Goal: Task Accomplishment & Management: Manage account settings

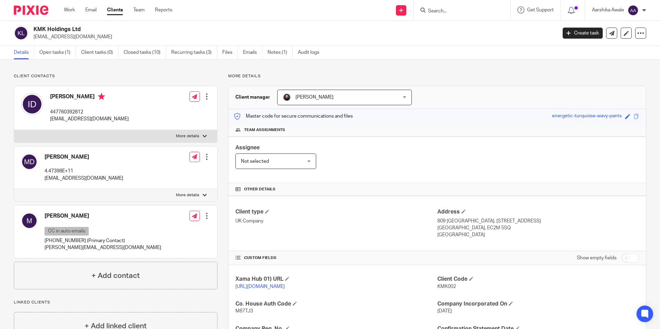
click at [26, 7] on img at bounding box center [31, 10] width 34 height 9
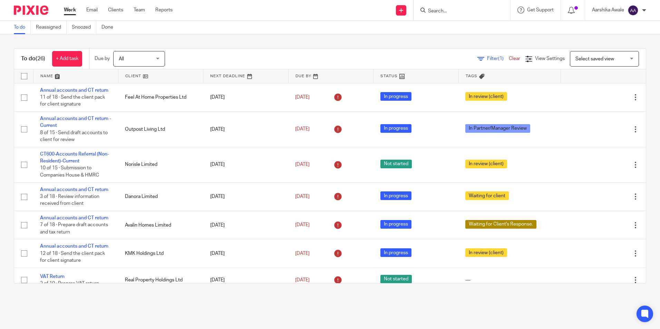
click at [108, 44] on div "To do (26) + Add task Due by All All Today Tomorrow This week Next week This mo…" at bounding box center [330, 165] width 660 height 263
click at [194, 45] on div "To do (26) + Add task Due by All All Today Tomorrow This week Next week This mo…" at bounding box center [330, 165] width 660 height 263
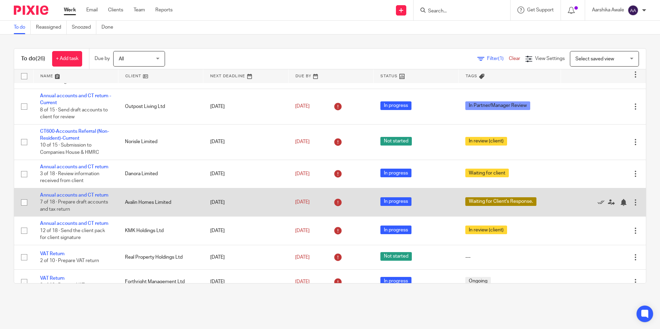
scroll to position [34, 0]
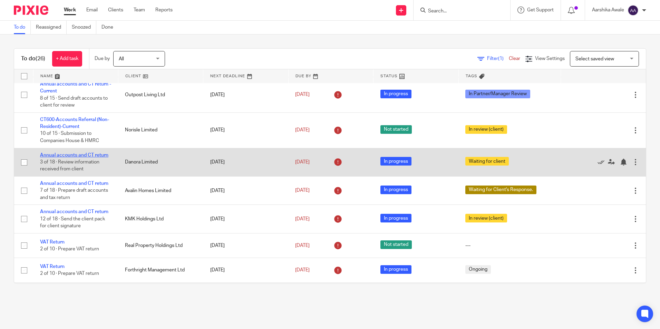
click at [80, 154] on link "Annual accounts and CT return" at bounding box center [74, 155] width 68 height 5
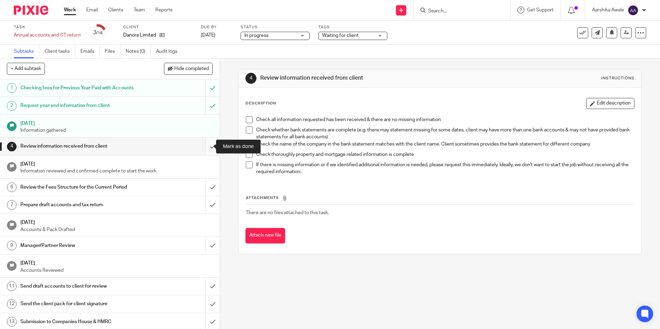
click at [203, 149] on input "submit" at bounding box center [109, 146] width 219 height 17
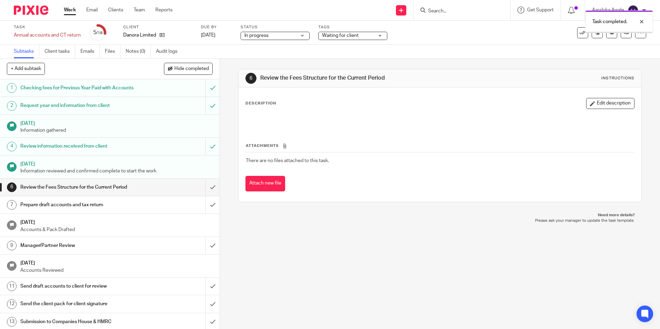
click at [204, 190] on input "submit" at bounding box center [109, 187] width 219 height 17
click at [205, 205] on input "submit" at bounding box center [109, 204] width 219 height 17
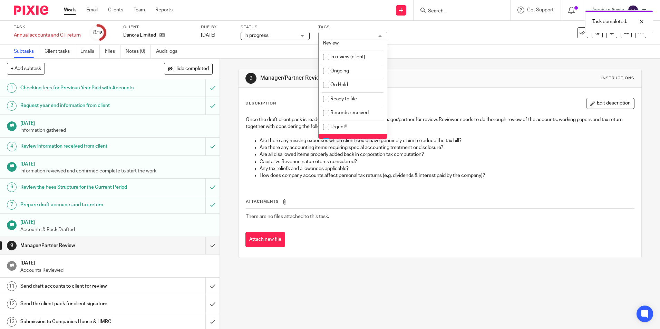
scroll to position [103, 0]
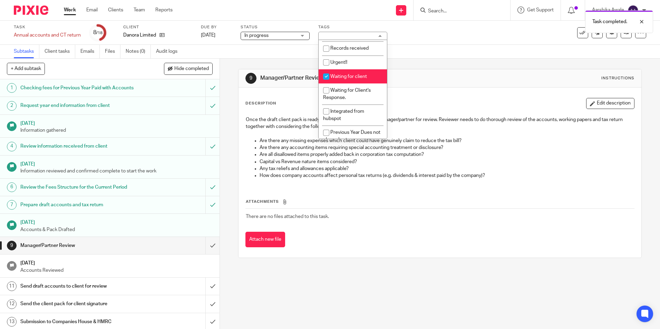
click at [350, 78] on span "Waiting for client" at bounding box center [348, 76] width 37 height 5
checkbox input "false"
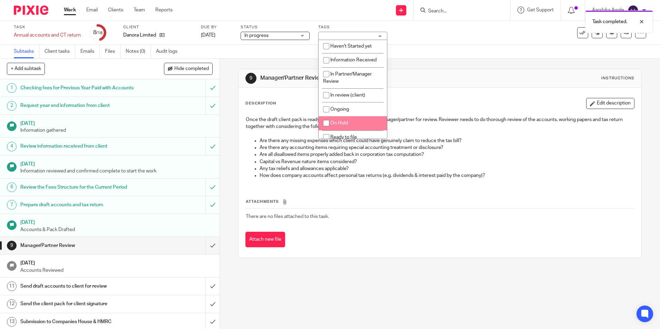
scroll to position [0, 0]
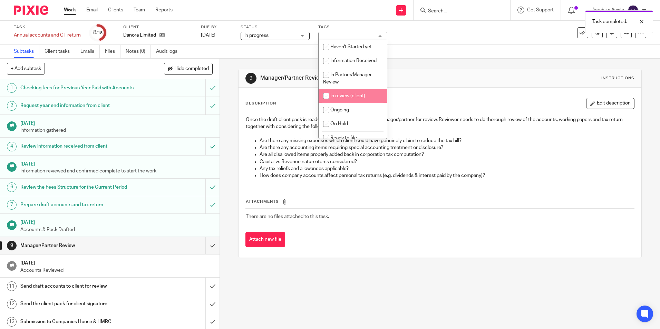
click at [345, 93] on li "In review (client)" at bounding box center [352, 96] width 68 height 14
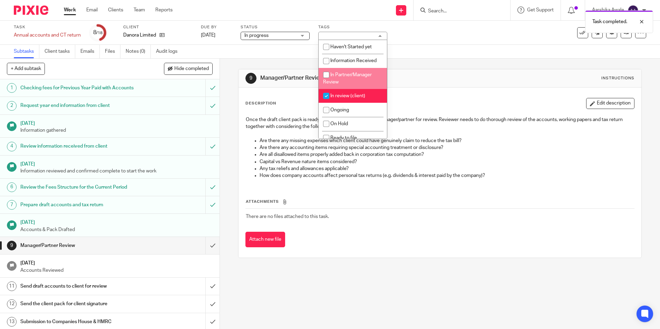
click at [278, 70] on div "9 Manager/Partner Review Instructions" at bounding box center [439, 78] width 402 height 18
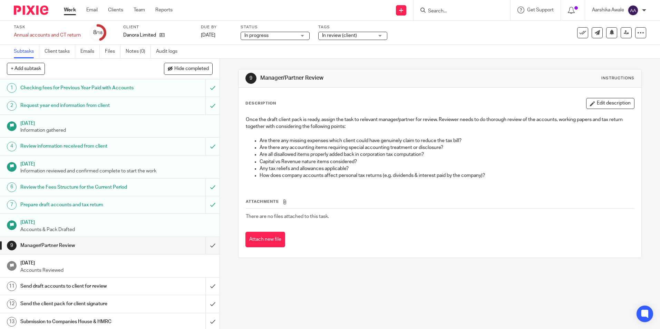
click at [330, 41] on div "Task Annual accounts and CT return Save Annual accounts and CT return 8 /18 Cli…" at bounding box center [330, 33] width 660 height 24
click at [340, 36] on span "In review (client)" at bounding box center [339, 35] width 35 height 5
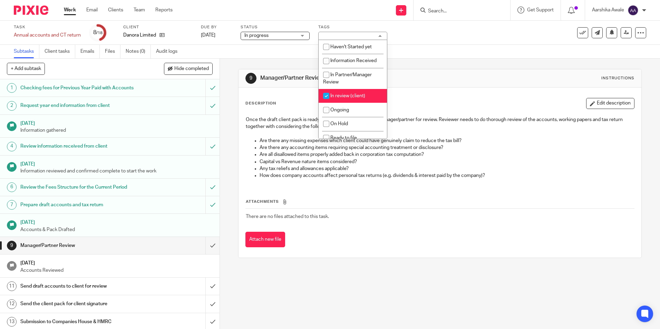
click at [357, 93] on span "In review (client)" at bounding box center [347, 95] width 35 height 5
checkbox input "false"
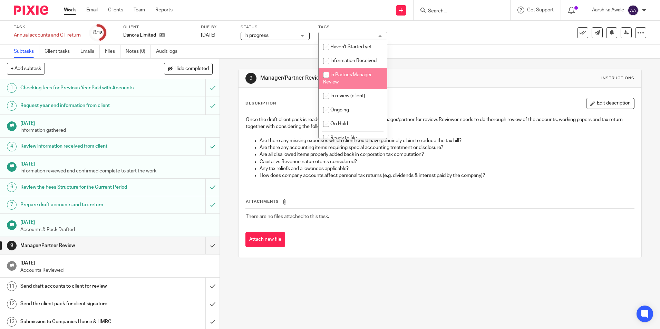
click at [345, 70] on li "In Partner/Manager Review" at bounding box center [352, 78] width 68 height 21
checkbox input "true"
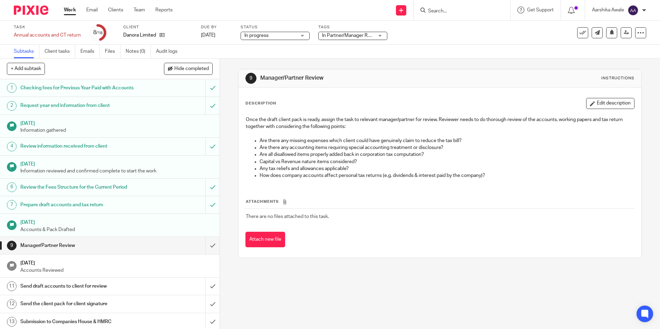
click at [240, 61] on div "9 Manager/Partner Review Instructions Description Edit description Once the dra…" at bounding box center [439, 164] width 403 height 210
click at [624, 36] on link at bounding box center [625, 32] width 11 height 11
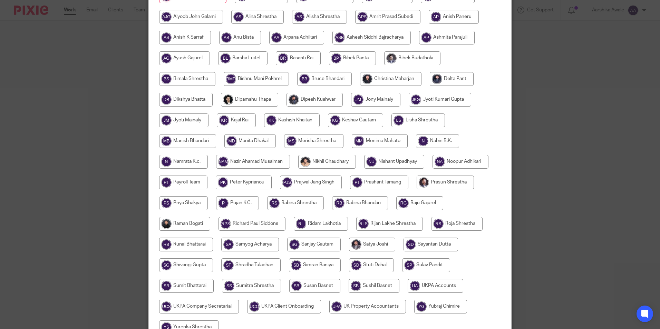
scroll to position [12, 0]
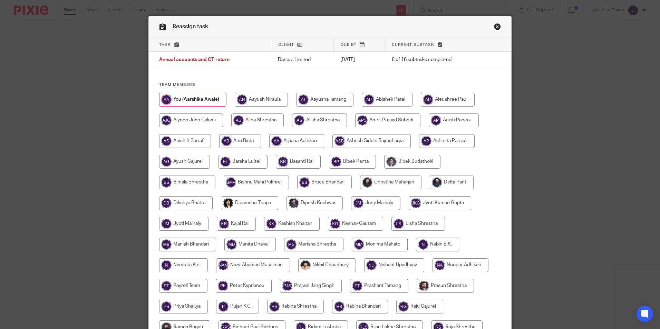
click at [372, 182] on input "radio" at bounding box center [390, 183] width 61 height 14
radio input "true"
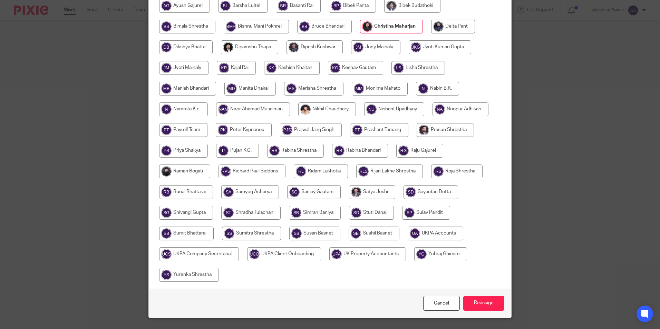
scroll to position [184, 0]
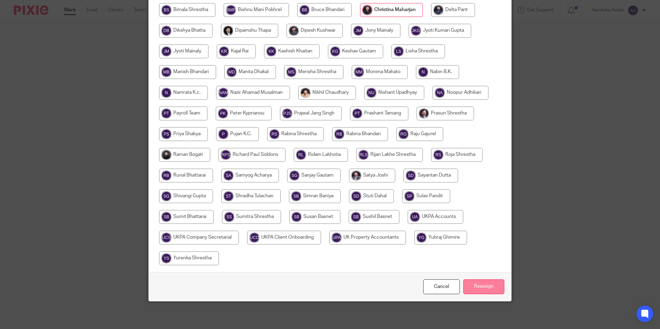
click at [483, 284] on input "Reassign" at bounding box center [483, 286] width 41 height 15
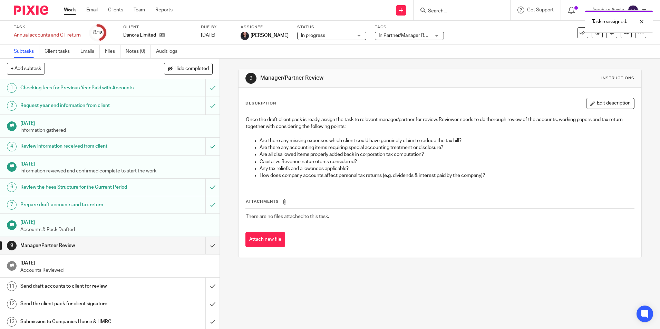
click at [21, 16] on div at bounding box center [28, 10] width 57 height 20
click at [22, 11] on img at bounding box center [31, 10] width 34 height 9
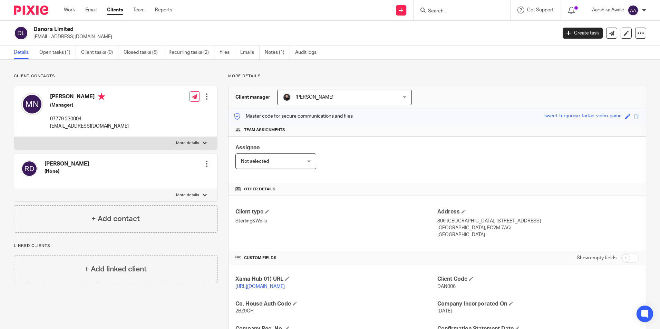
click at [450, 74] on p "More details" at bounding box center [437, 76] width 418 height 6
click at [33, 6] on img at bounding box center [31, 10] width 34 height 9
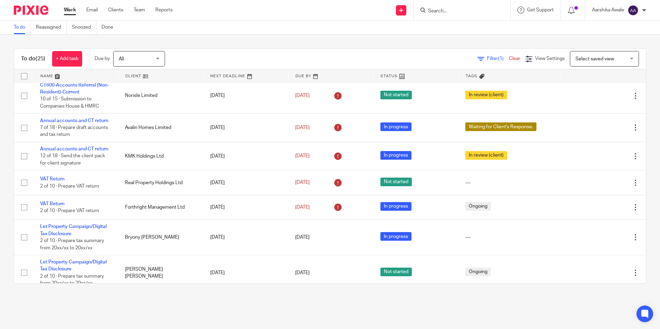
scroll to position [103, 0]
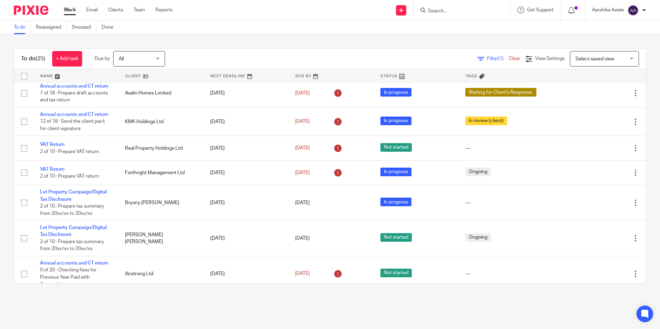
click at [644, 134] on div "To do (25) + Add task Due by All All [DATE] [DATE] This week Next week This mon…" at bounding box center [330, 165] width 660 height 263
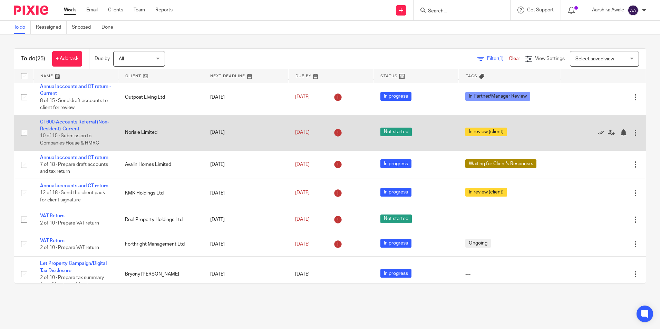
scroll to position [0, 0]
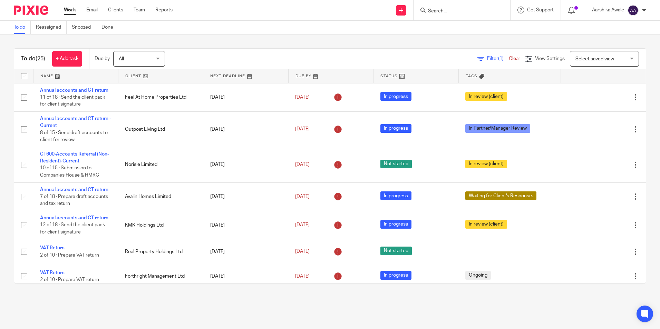
click at [455, 4] on div at bounding box center [461, 10] width 97 height 20
click at [455, 13] on input "Search" at bounding box center [458, 11] width 62 height 6
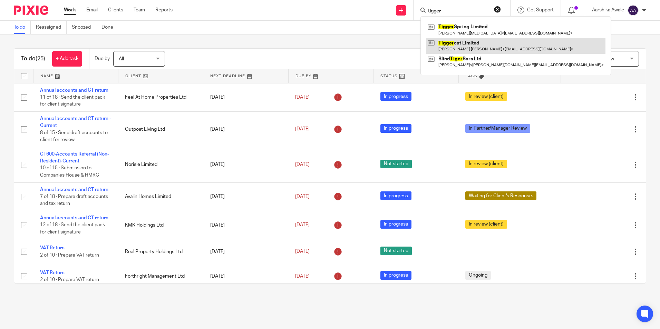
type input "tigger"
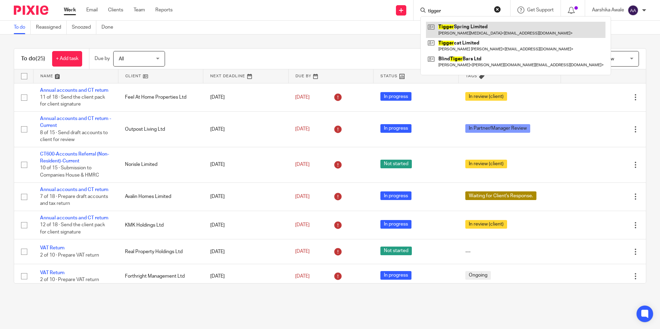
click at [458, 29] on link at bounding box center [515, 30] width 179 height 16
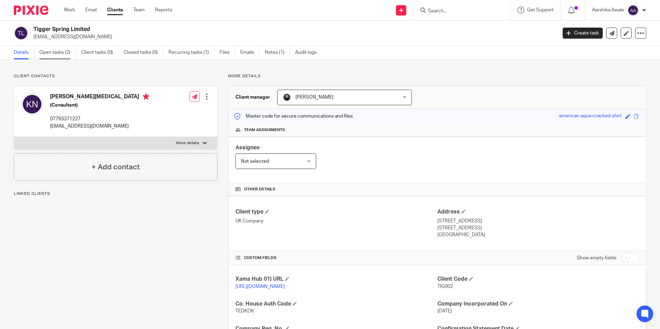
click at [54, 54] on link "Open tasks (2)" at bounding box center [57, 52] width 37 height 13
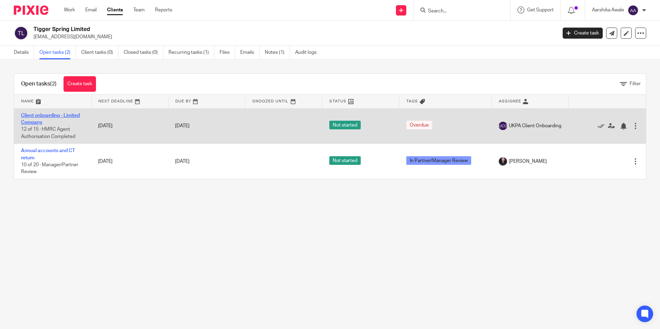
click at [39, 120] on link "Client onboarding - Limited Company" at bounding box center [50, 119] width 59 height 12
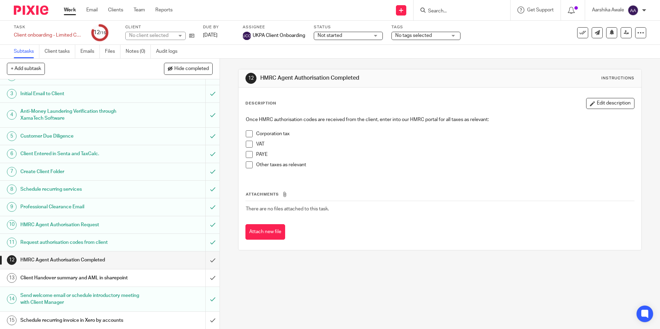
scroll to position [30, 0]
click at [106, 275] on h1 "Client Handover summary and AML in sharepoint" at bounding box center [79, 278] width 119 height 10
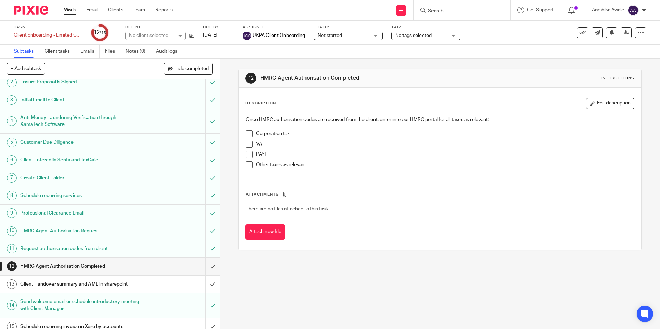
scroll to position [30, 0]
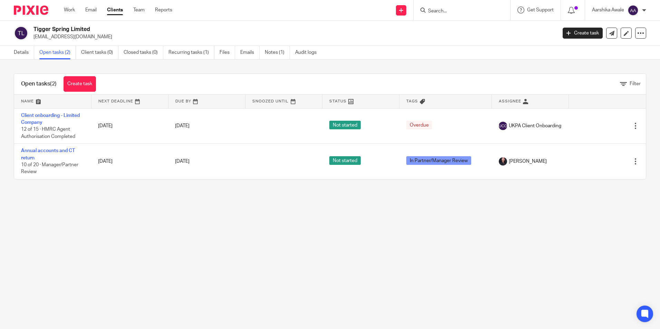
click at [33, 7] on img at bounding box center [31, 10] width 34 height 9
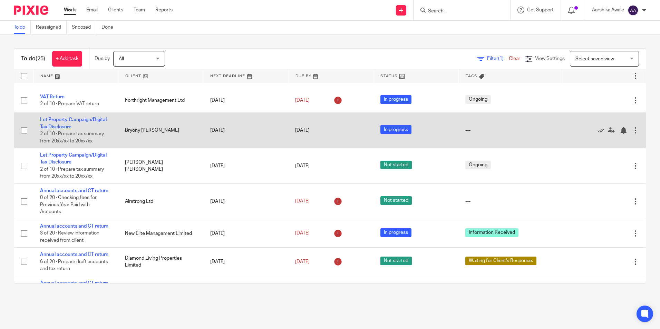
scroll to position [138, 0]
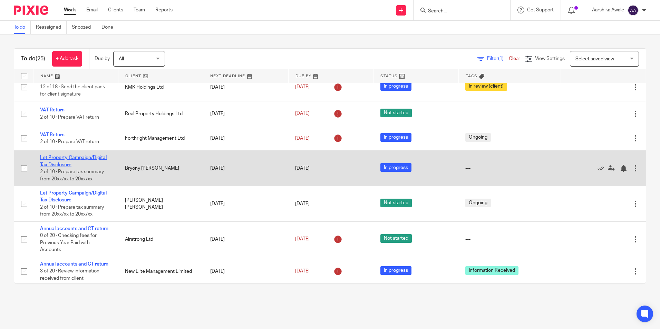
click at [53, 164] on link "Let Property Campaign/Digital Tax Disclosure" at bounding box center [73, 161] width 67 height 12
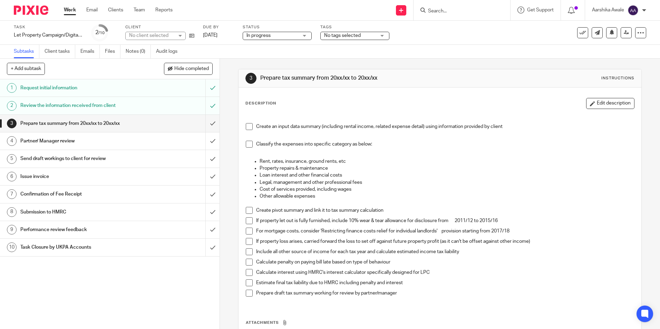
click at [337, 36] on span "No tags selected" at bounding box center [342, 35] width 37 height 5
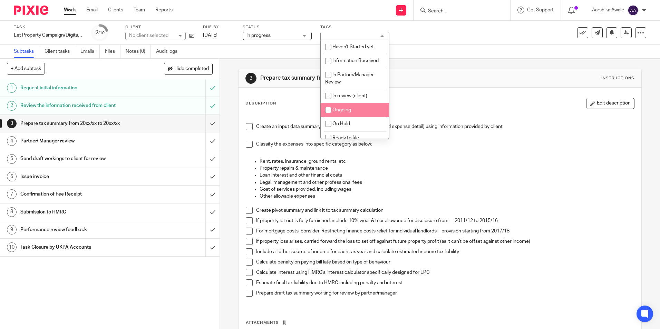
drag, startPoint x: 351, startPoint y: 102, endPoint x: 350, endPoint y: 108, distance: 6.0
click at [350, 108] on ul "Haven't Started yet Information Received In Partner/Manager Review In review (c…" at bounding box center [354, 89] width 68 height 99
click at [350, 108] on span "Ongoing" at bounding box center [341, 110] width 19 height 5
checkbox input "true"
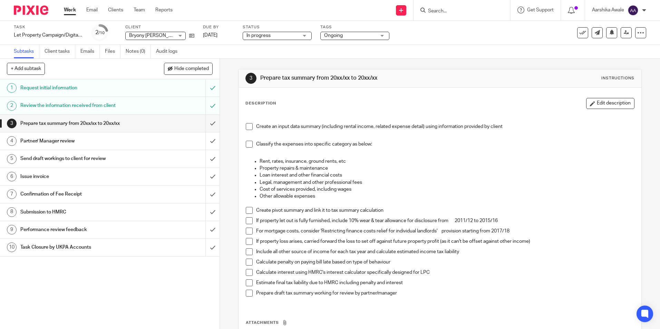
click at [228, 99] on div "3 Prepare tax summary from 20xx/xx to 20xx/xx Instructions Description Edit des…" at bounding box center [440, 194] width 440 height 270
click at [40, 8] on img at bounding box center [31, 10] width 34 height 9
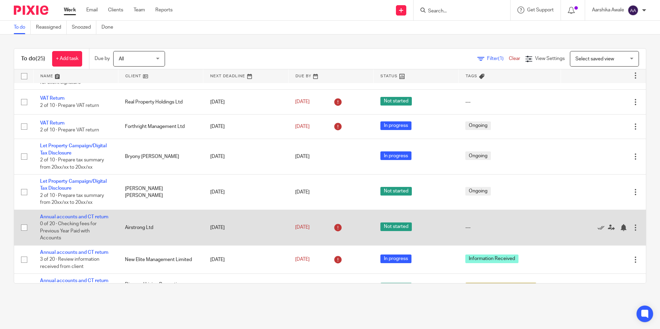
scroll to position [207, 0]
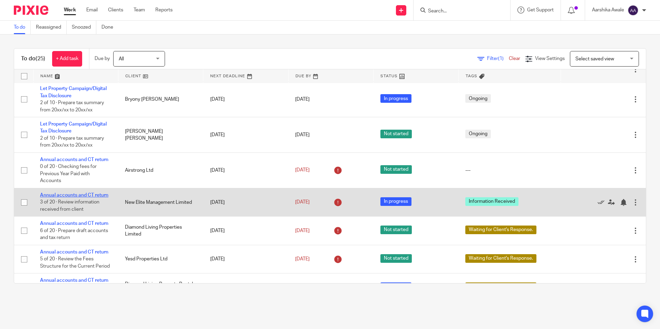
click at [87, 196] on link "Annual accounts and CT return" at bounding box center [74, 195] width 68 height 5
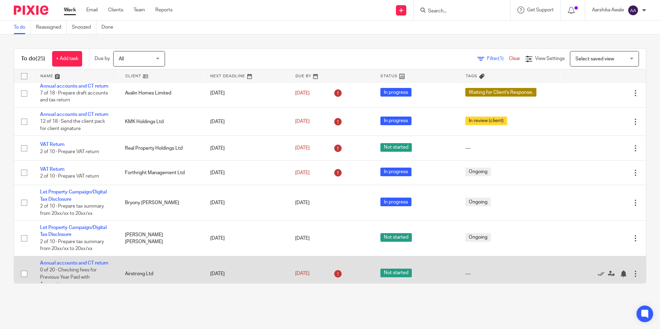
scroll to position [0, 0]
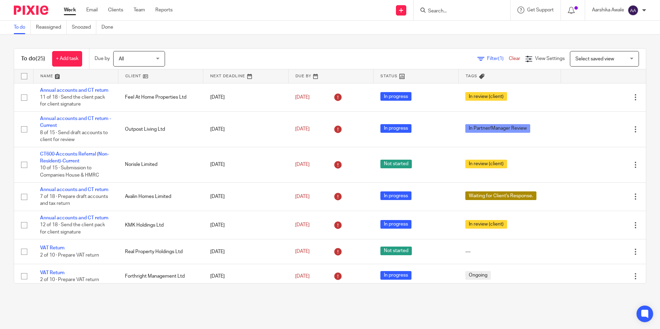
click at [474, 7] on form at bounding box center [463, 10] width 73 height 9
click at [468, 11] on input "Search" at bounding box center [458, 11] width 62 height 6
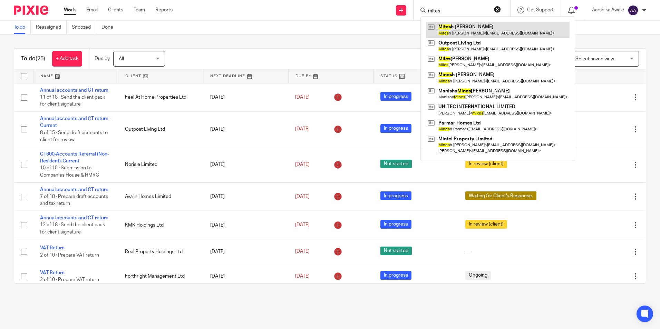
type input "mites"
click at [450, 34] on link at bounding box center [497, 30] width 143 height 16
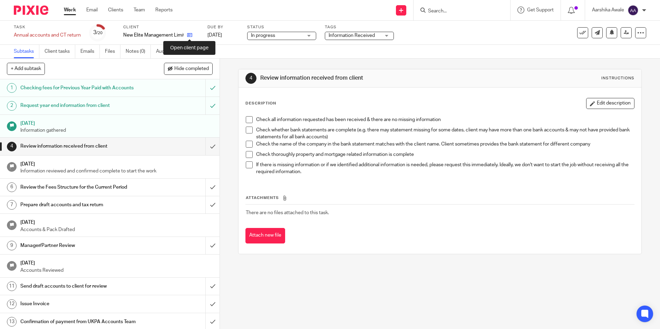
click at [188, 32] on icon at bounding box center [189, 34] width 5 height 5
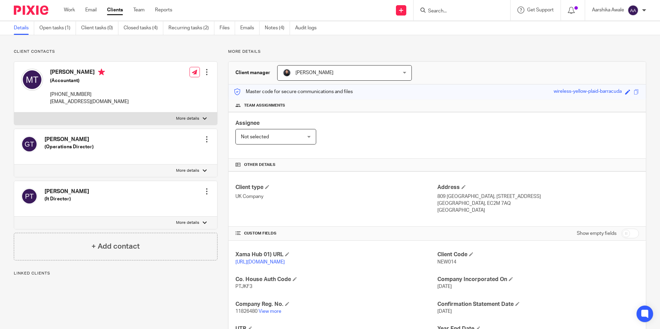
scroll to position [22, 0]
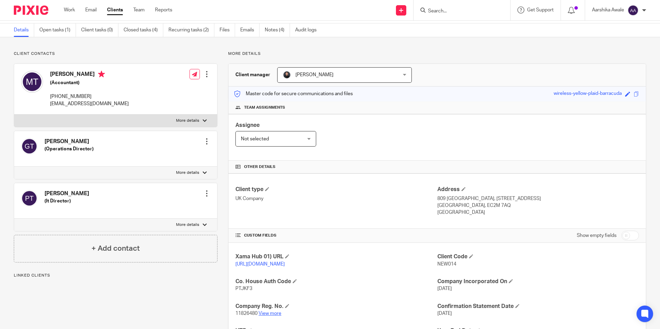
click at [273, 316] on link "View more" at bounding box center [269, 313] width 23 height 5
click at [433, 6] on form at bounding box center [463, 10] width 73 height 9
click at [433, 8] on form at bounding box center [463, 10] width 73 height 9
click at [435, 12] on input "Search" at bounding box center [458, 11] width 62 height 6
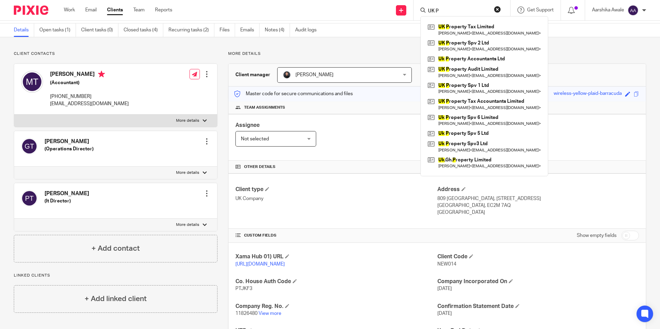
type input "UK P"
click at [460, 14] on form "UK P" at bounding box center [463, 10] width 73 height 9
click at [459, 12] on input "UK P" at bounding box center [458, 11] width 62 height 6
type input "UK Pr"
click at [470, 61] on link at bounding box center [484, 59] width 117 height 10
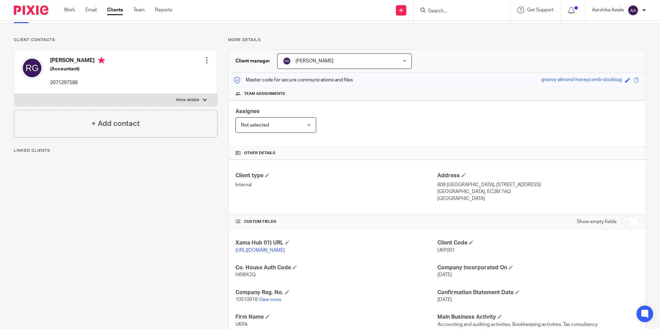
scroll to position [103, 0]
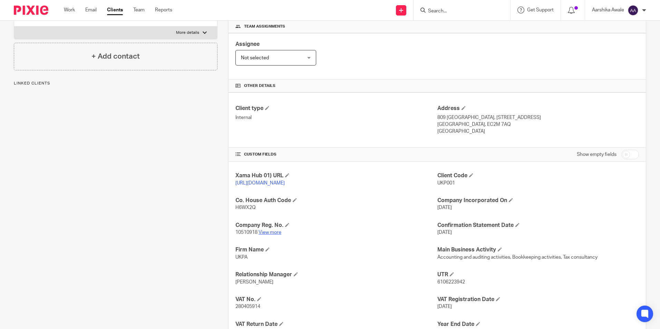
click at [271, 235] on link "View more" at bounding box center [269, 232] width 23 height 5
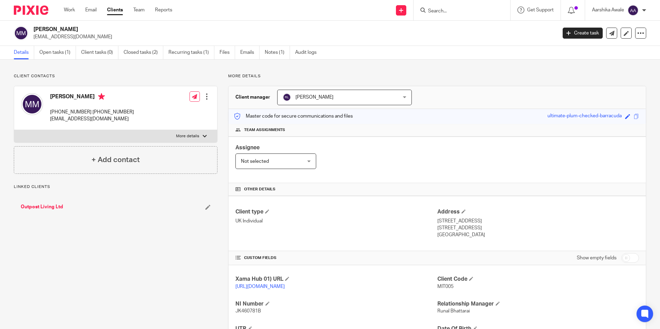
drag, startPoint x: 34, startPoint y: 28, endPoint x: 69, endPoint y: 31, distance: 34.6
click at [69, 31] on h2 "[PERSON_NAME]" at bounding box center [240, 29] width 415 height 7
copy h2 "[PERSON_NAME]"
click at [85, 33] on p "[EMAIL_ADDRESS][DOMAIN_NAME]" at bounding box center [292, 36] width 518 height 7
click at [23, 8] on img at bounding box center [31, 10] width 34 height 9
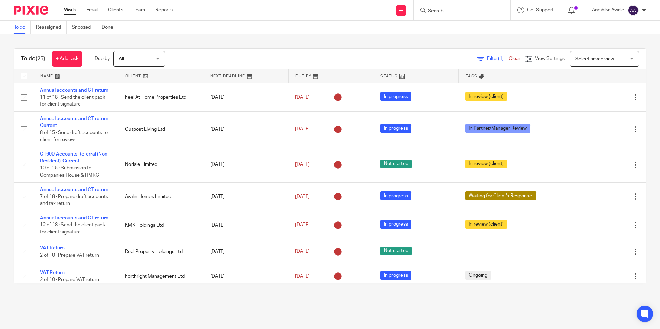
drag, startPoint x: 10, startPoint y: 46, endPoint x: 16, endPoint y: 54, distance: 10.6
click at [16, 54] on div "To do (25) + Add task Due by All All [DATE] [DATE] This week Next week This mon…" at bounding box center [330, 165] width 660 height 263
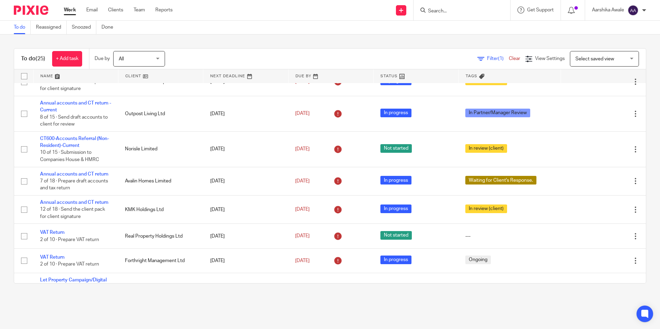
scroll to position [2, 0]
